Goal: Transaction & Acquisition: Purchase product/service

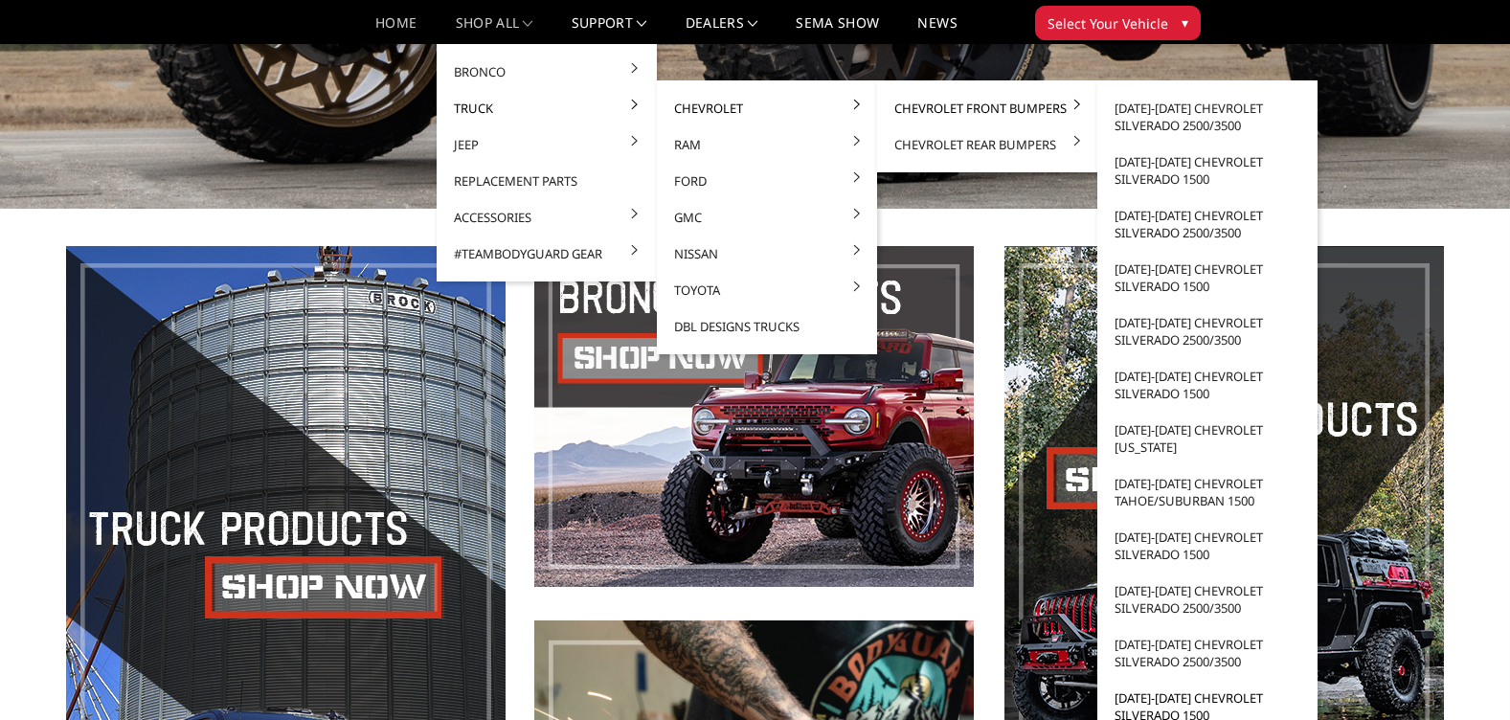
scroll to position [574, 0]
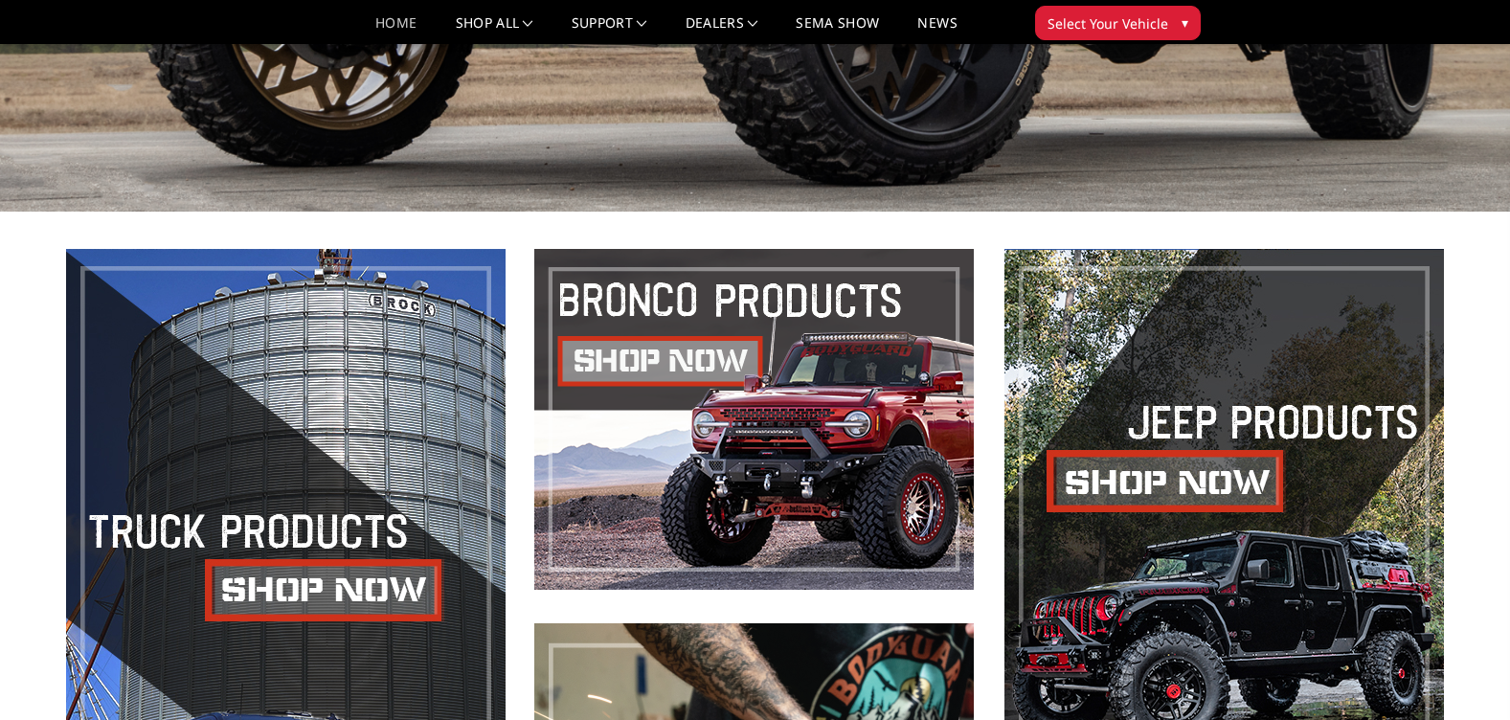
click at [1157, 11] on button "Select Your Vehicle ▾" at bounding box center [1118, 23] width 166 height 34
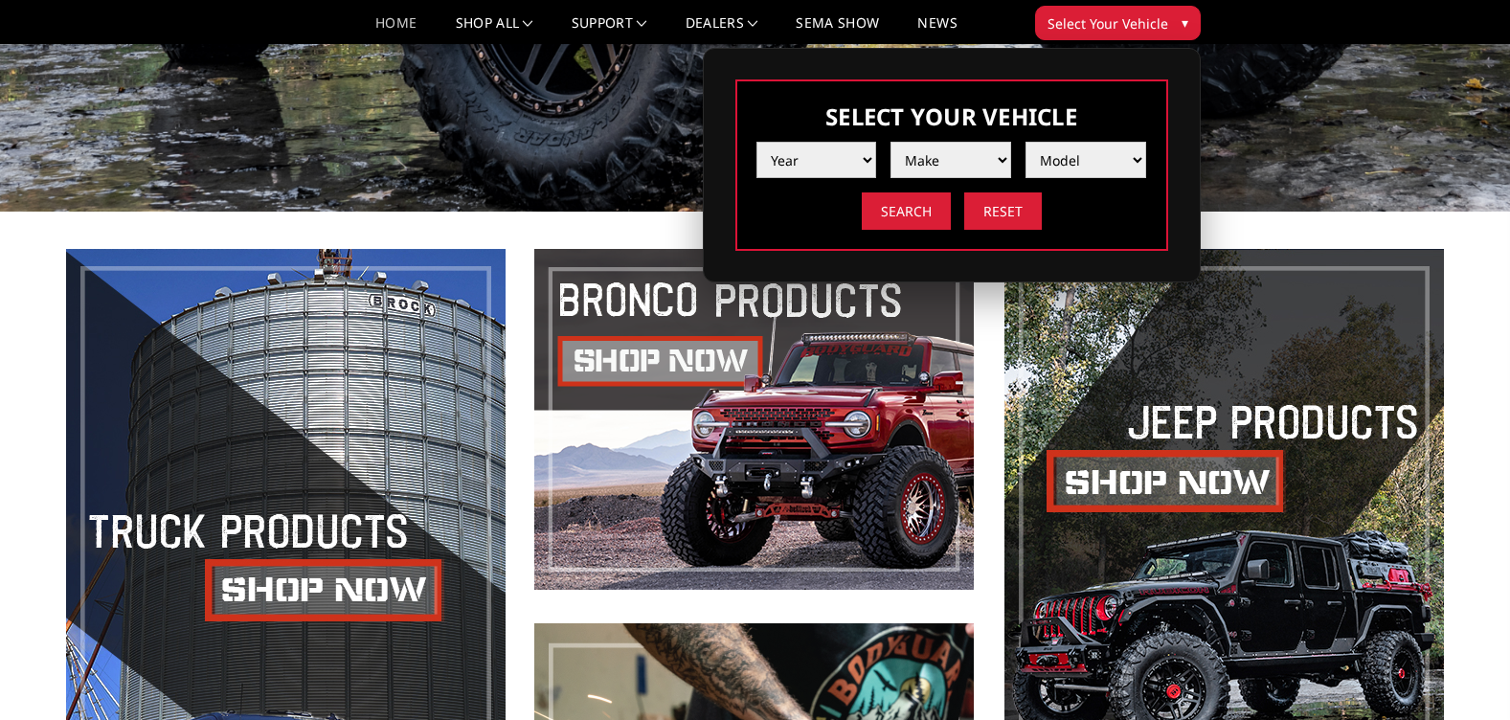
click at [865, 155] on select "Year [DATE] 2024 2023 2022 2021 2020 2019 2018 2017 2016 2015 2014 2013 2012 20…" at bounding box center [816, 160] width 121 height 36
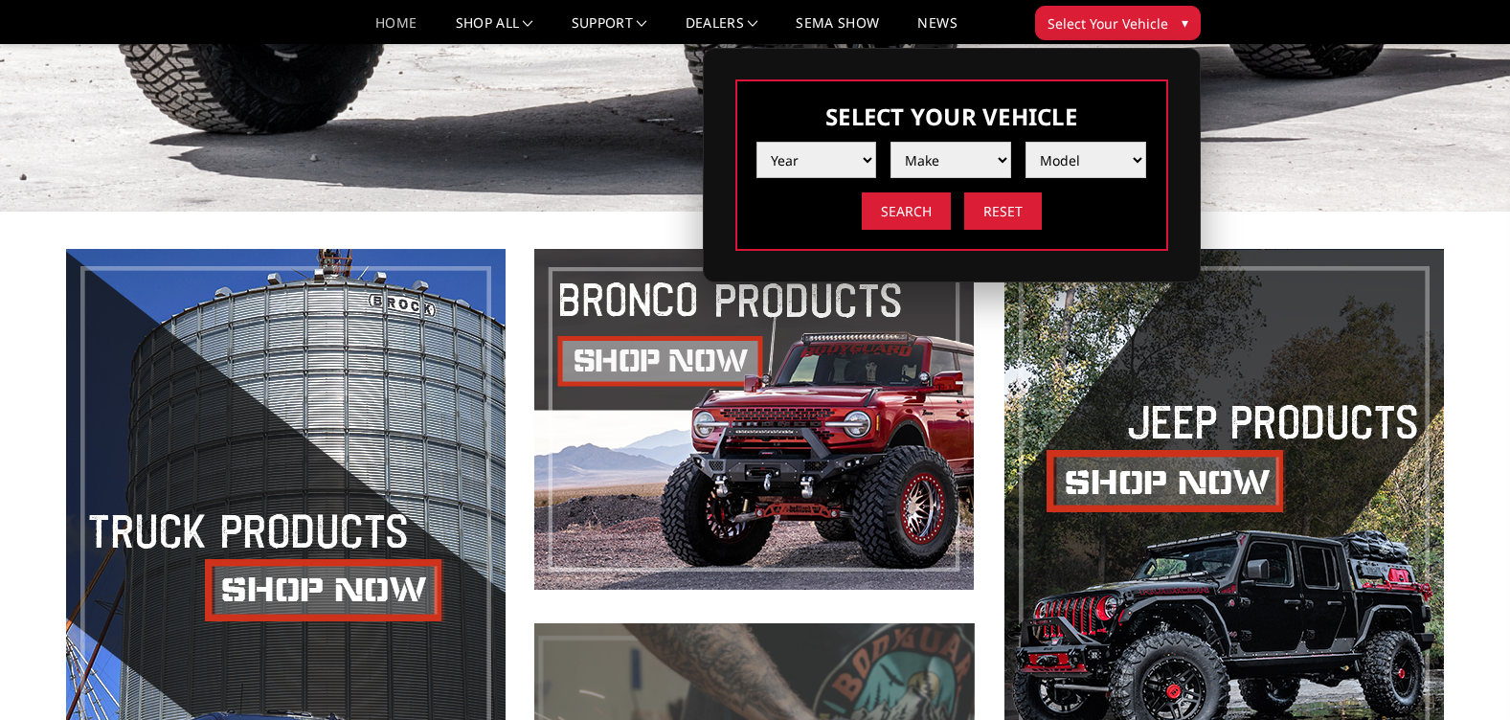
select select "yr_2005"
click at [756, 142] on select "Year [DATE] 2024 2023 2022 2021 2020 2019 2018 2017 2016 2015 2014 2013 2012 20…" at bounding box center [816, 160] width 121 height 36
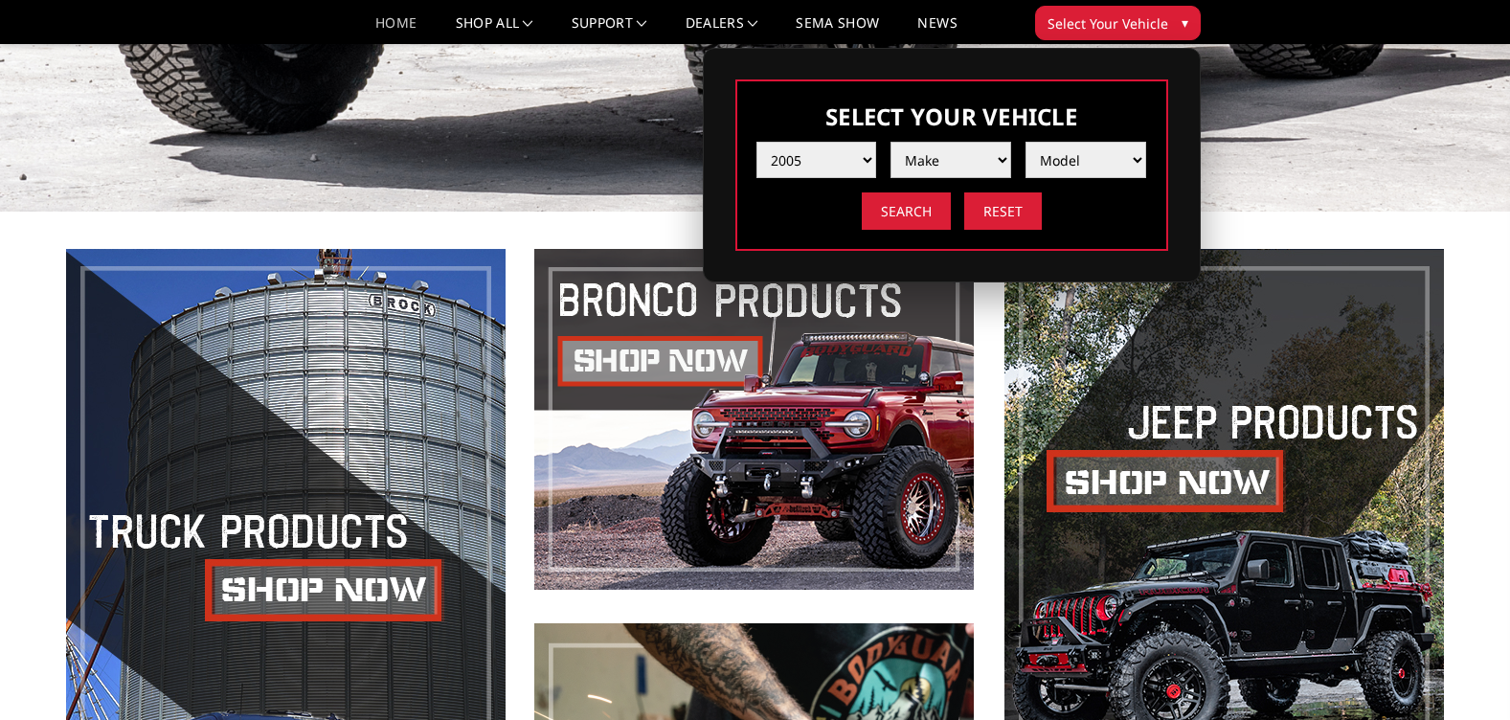
click at [999, 160] on select "Make Chevrolet Ford GMC Ram" at bounding box center [950, 160] width 121 height 36
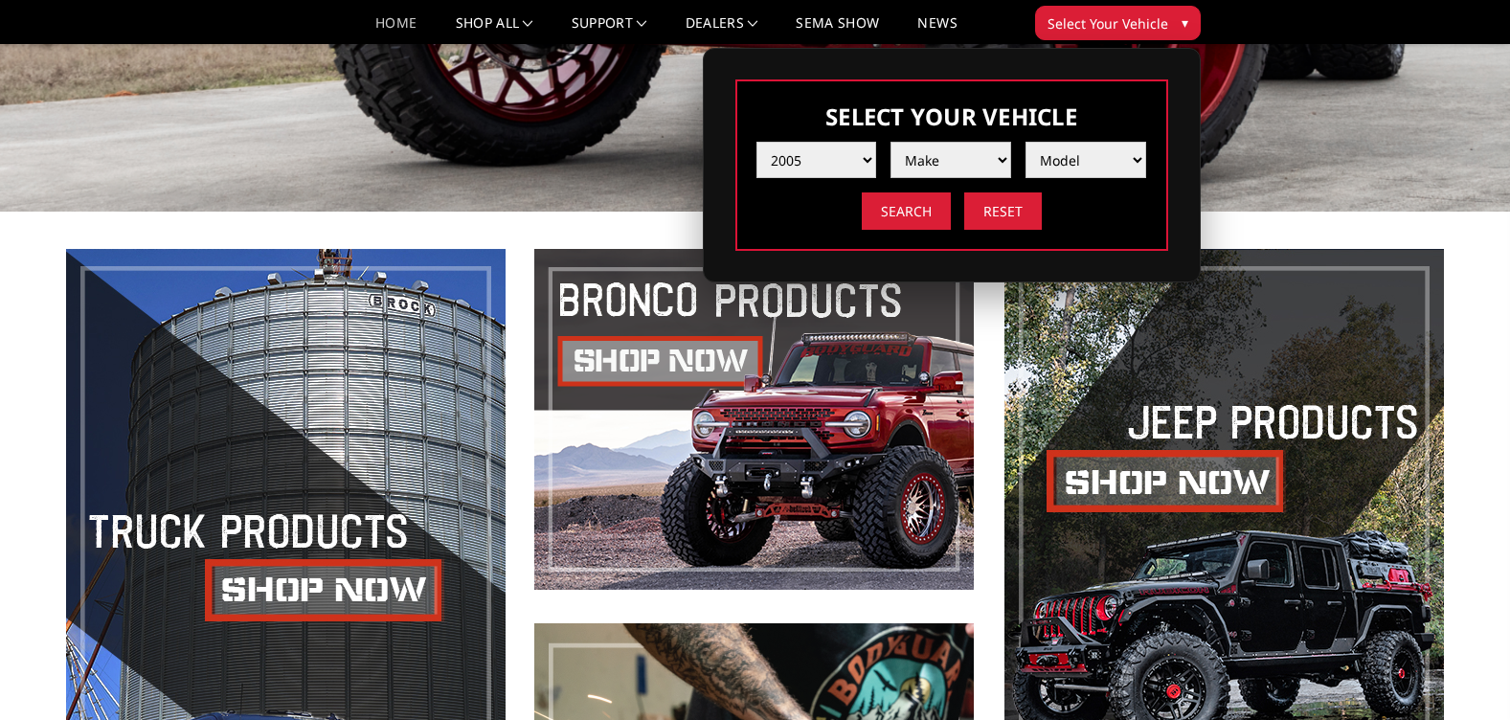
select select "mk_chevrolet"
click at [890, 142] on select "Make Chevrolet Ford GMC Ram" at bounding box center [950, 160] width 121 height 36
click at [1138, 156] on select "Model Silverado 1500 Silverado 2500 / 3500" at bounding box center [1085, 160] width 121 height 36
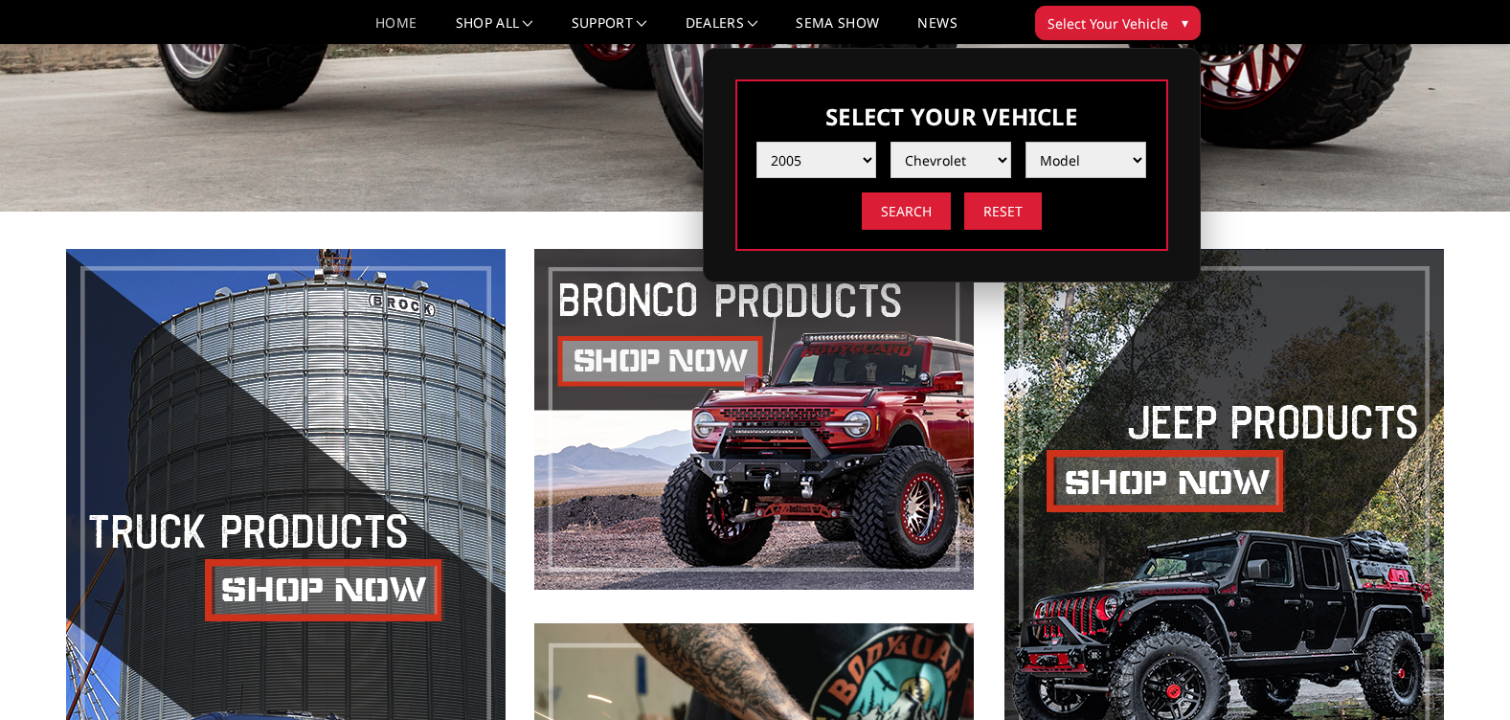
select select "md_silverado-2500-3500"
click at [1025, 142] on select "Model Silverado 1500 Silverado 2500 / 3500" at bounding box center [1085, 160] width 121 height 36
click at [924, 213] on input "Search" at bounding box center [906, 210] width 89 height 37
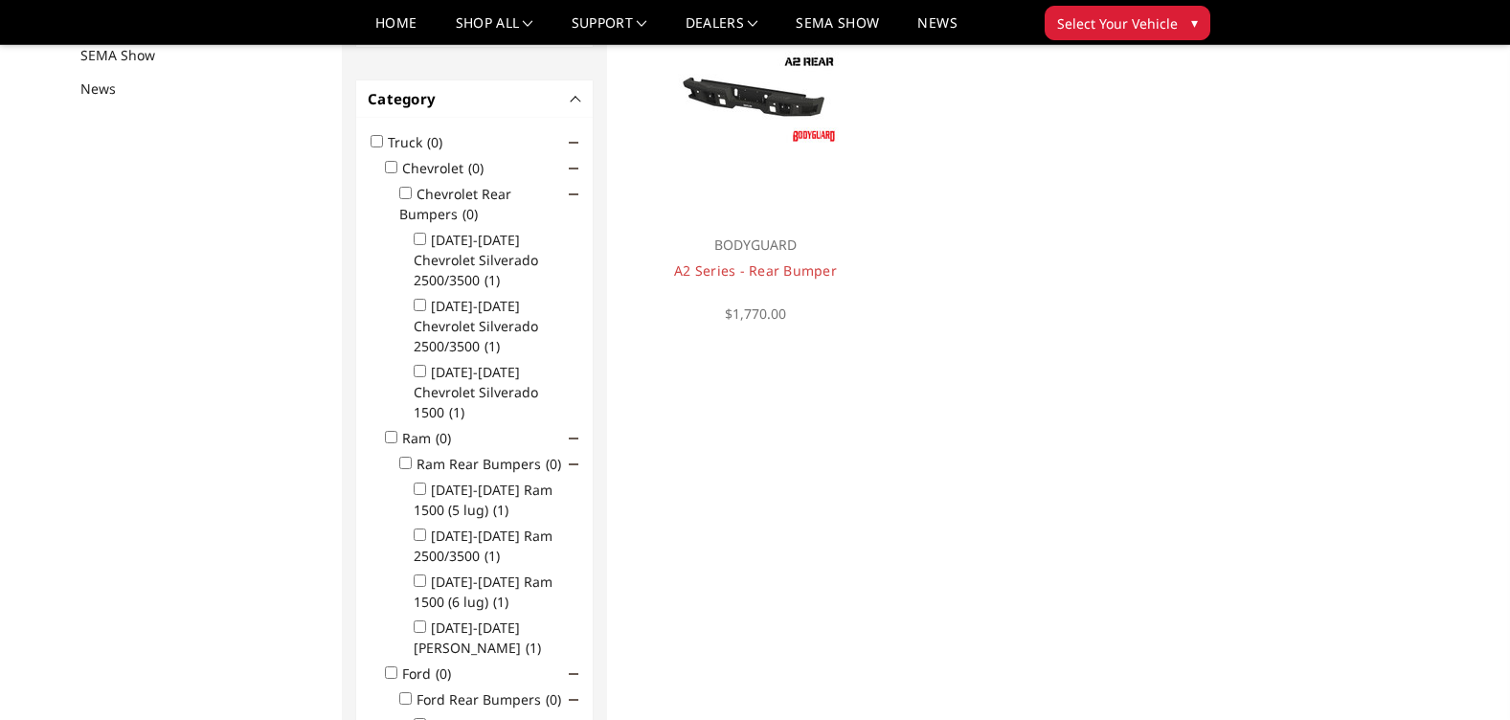
scroll to position [249, 0]
